Goal: Transaction & Acquisition: Purchase product/service

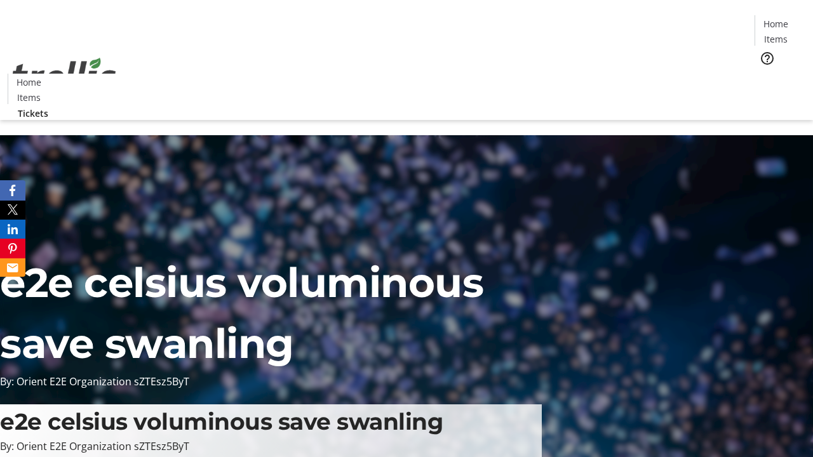
click at [765, 74] on span "Tickets" at bounding box center [780, 80] width 30 height 13
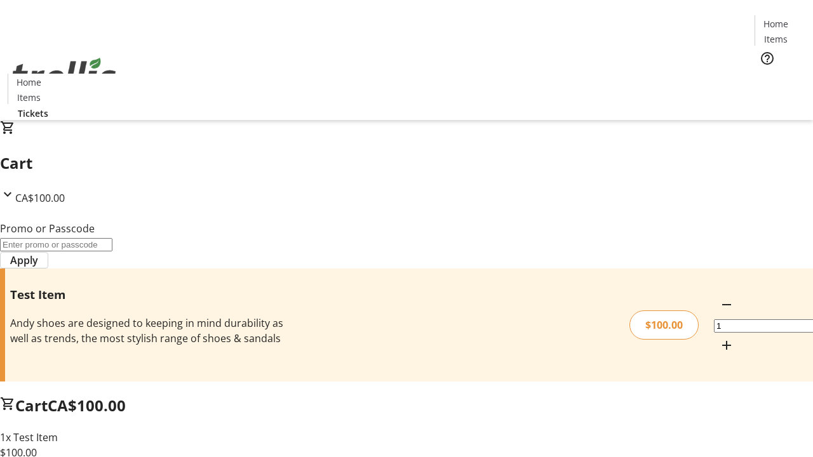
type input "FLAT"
